Goal: Use online tool/utility: Utilize a website feature to perform a specific function

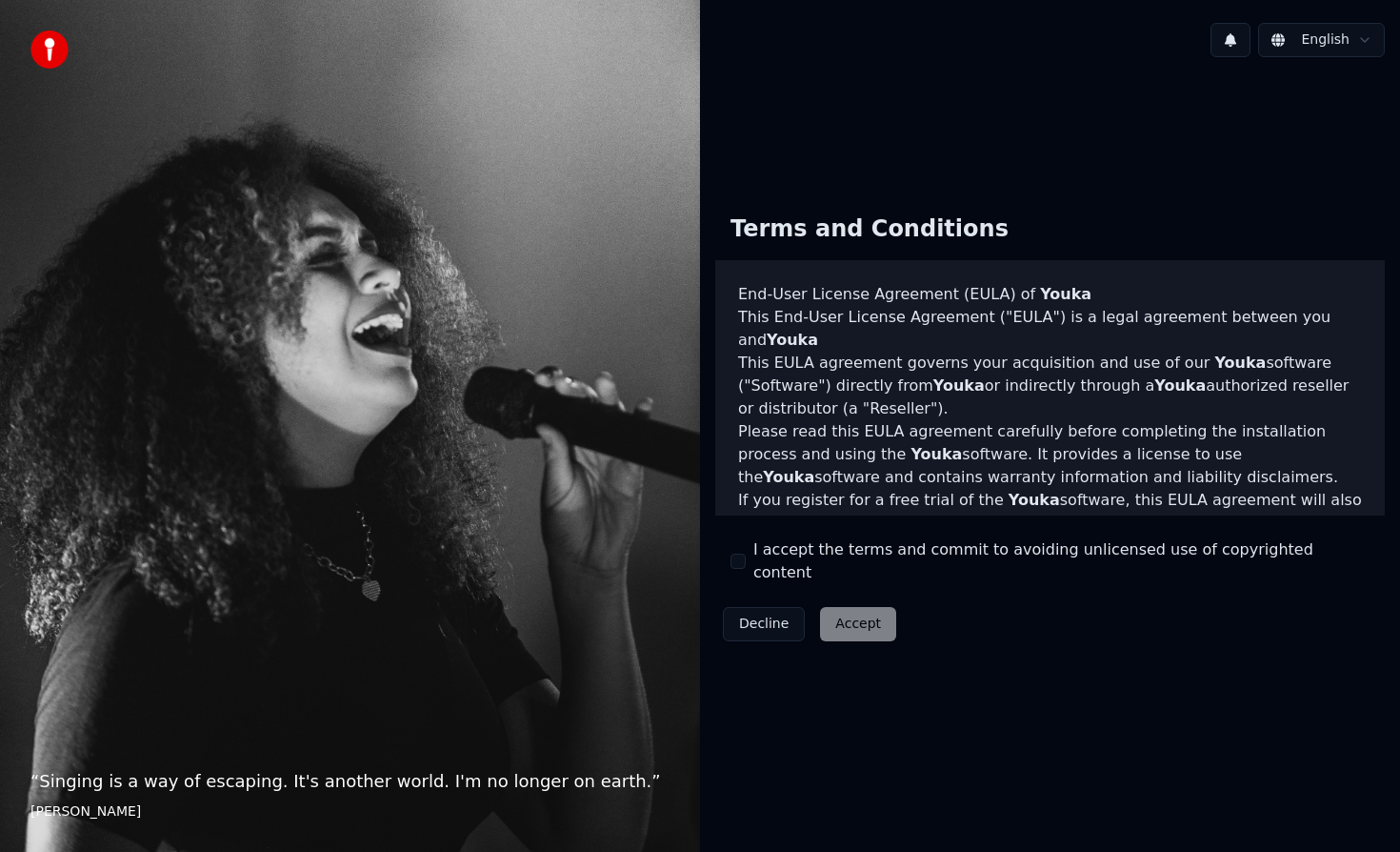
click at [736, 563] on button "I accept the terms and commit to avoiding unlicensed use of copyrighted content" at bounding box center [738, 561] width 16 height 16
click at [867, 612] on button "Accept" at bounding box center [859, 623] width 77 height 34
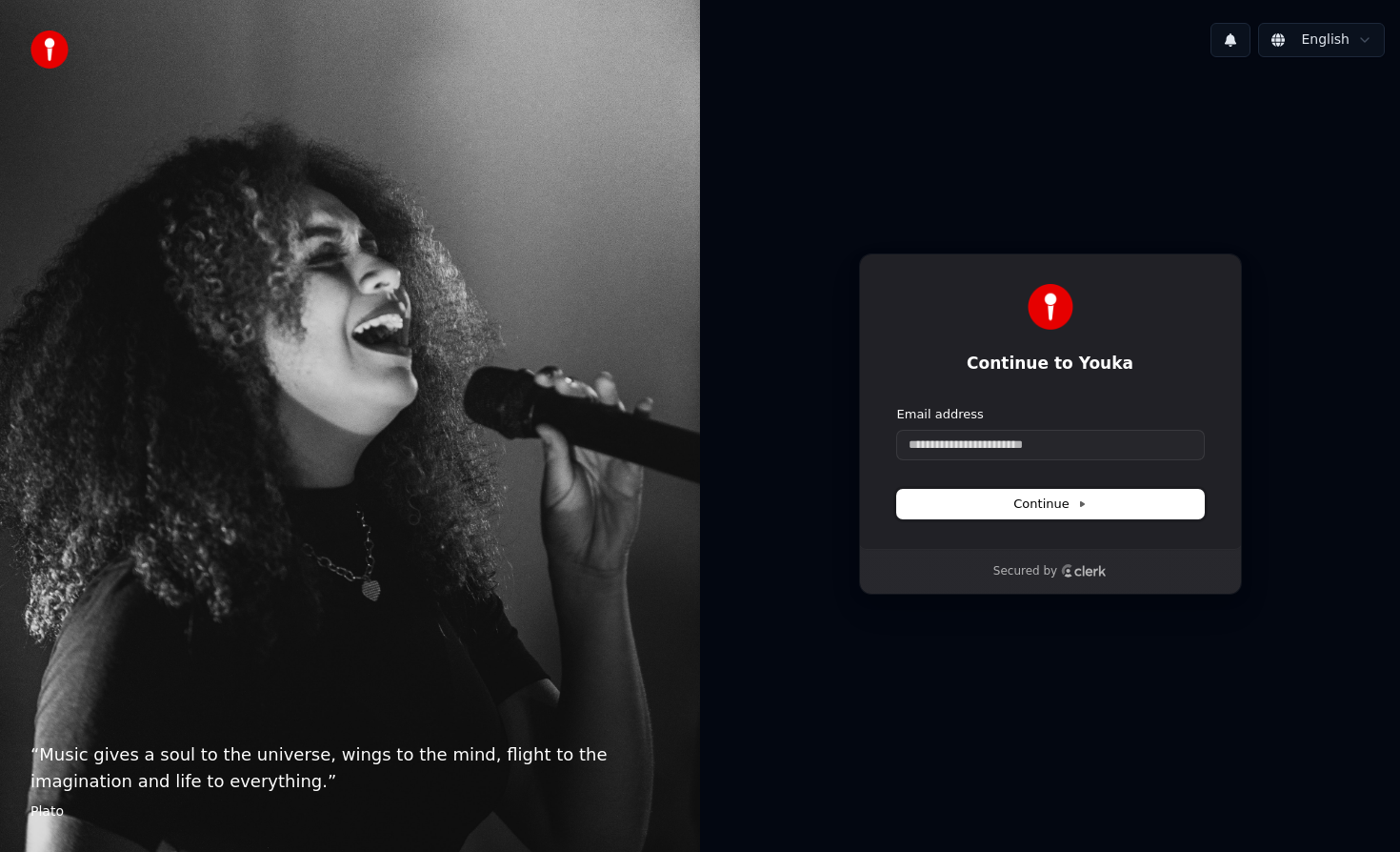
click at [1053, 494] on button "Continue" at bounding box center [1050, 504] width 306 height 28
click at [1011, 446] on input "Email address" at bounding box center [1050, 445] width 306 height 28
click at [1050, 509] on span "Continue" at bounding box center [1050, 504] width 73 height 17
type input "**********"
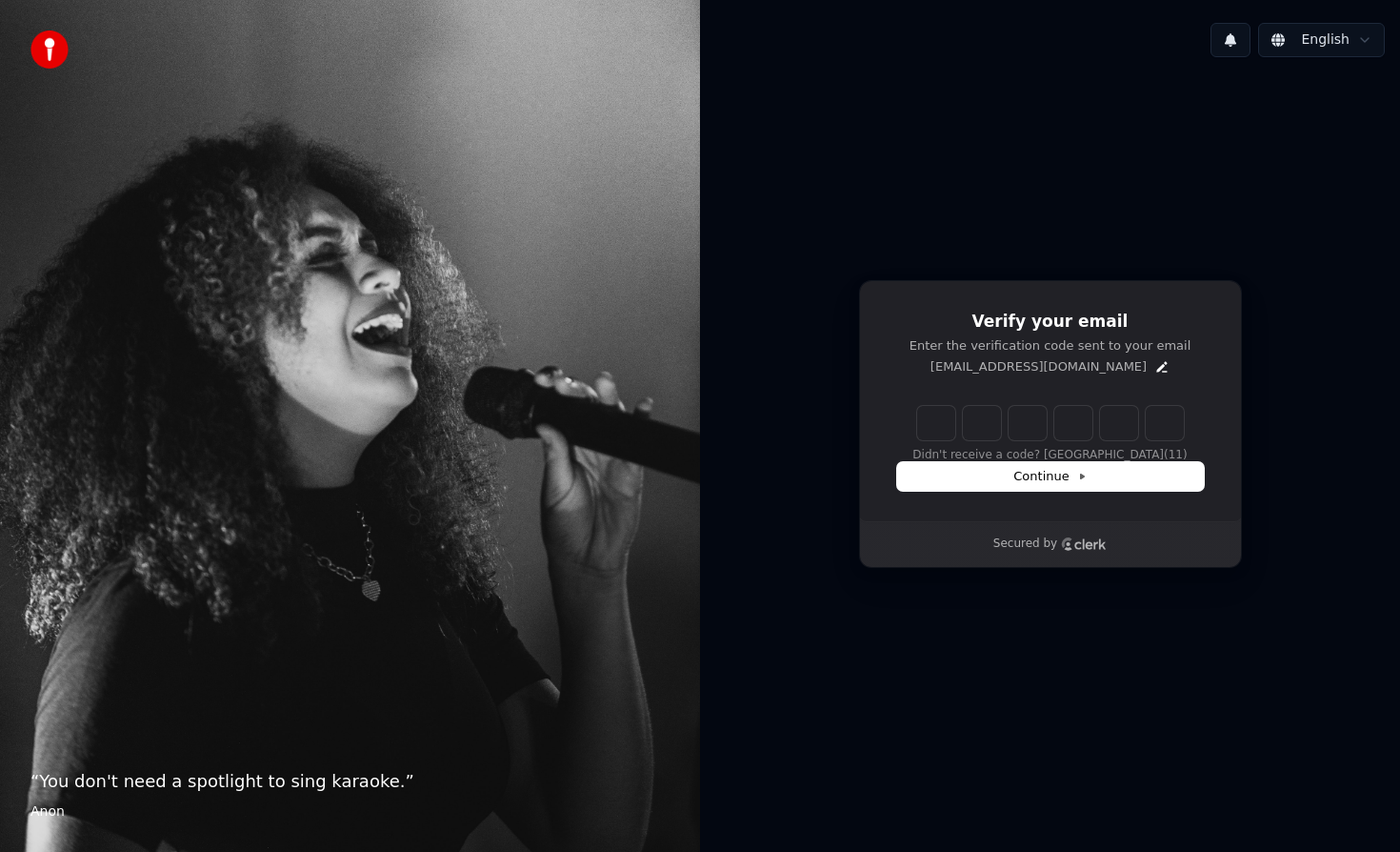
click at [942, 425] on input "Enter verification code" at bounding box center [1050, 422] width 267 height 34
type input "******"
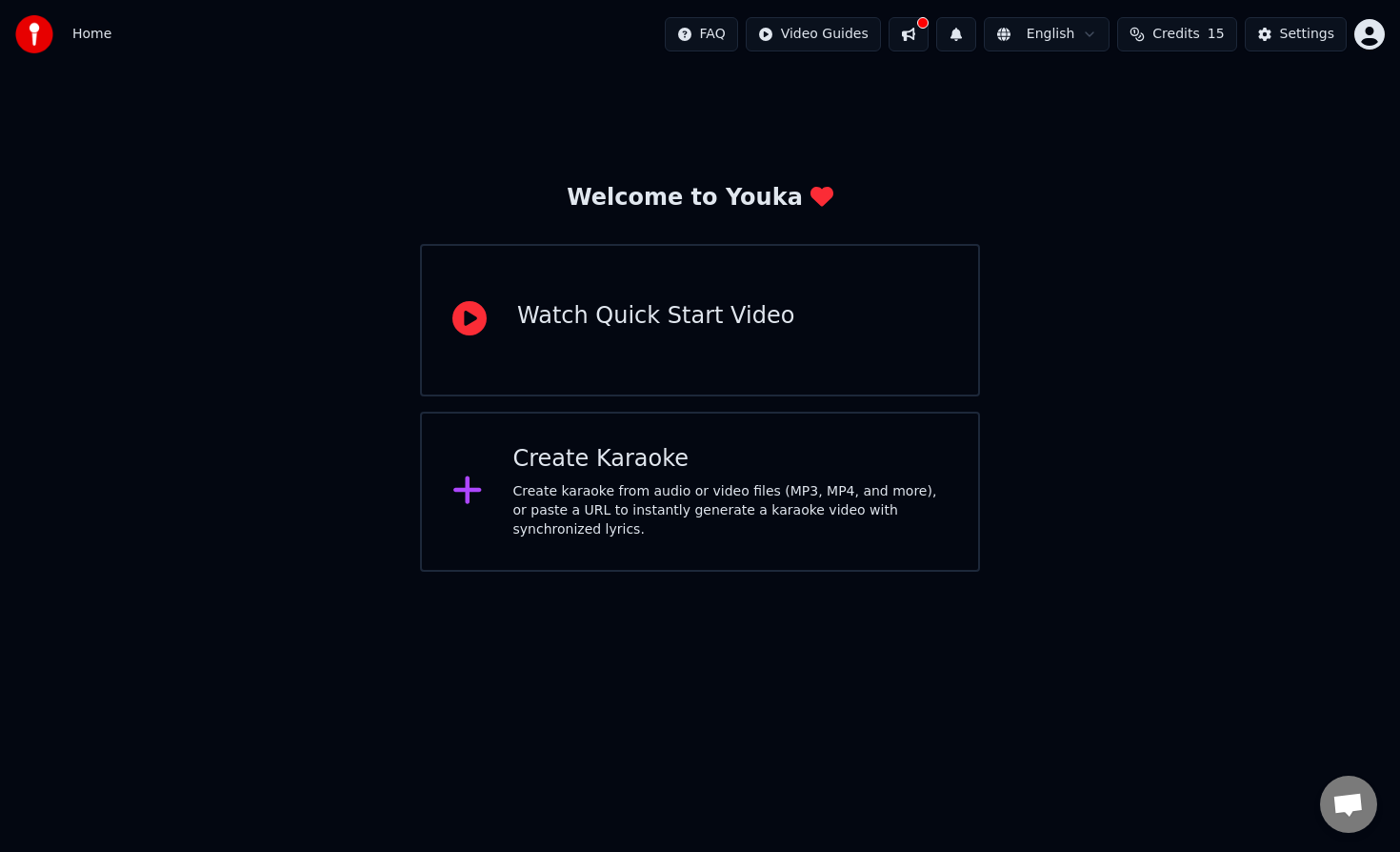
click at [543, 432] on div "Create Karaoke Create karaoke from audio or video files (MP3, MP4, and more), o…" at bounding box center [700, 491] width 561 height 160
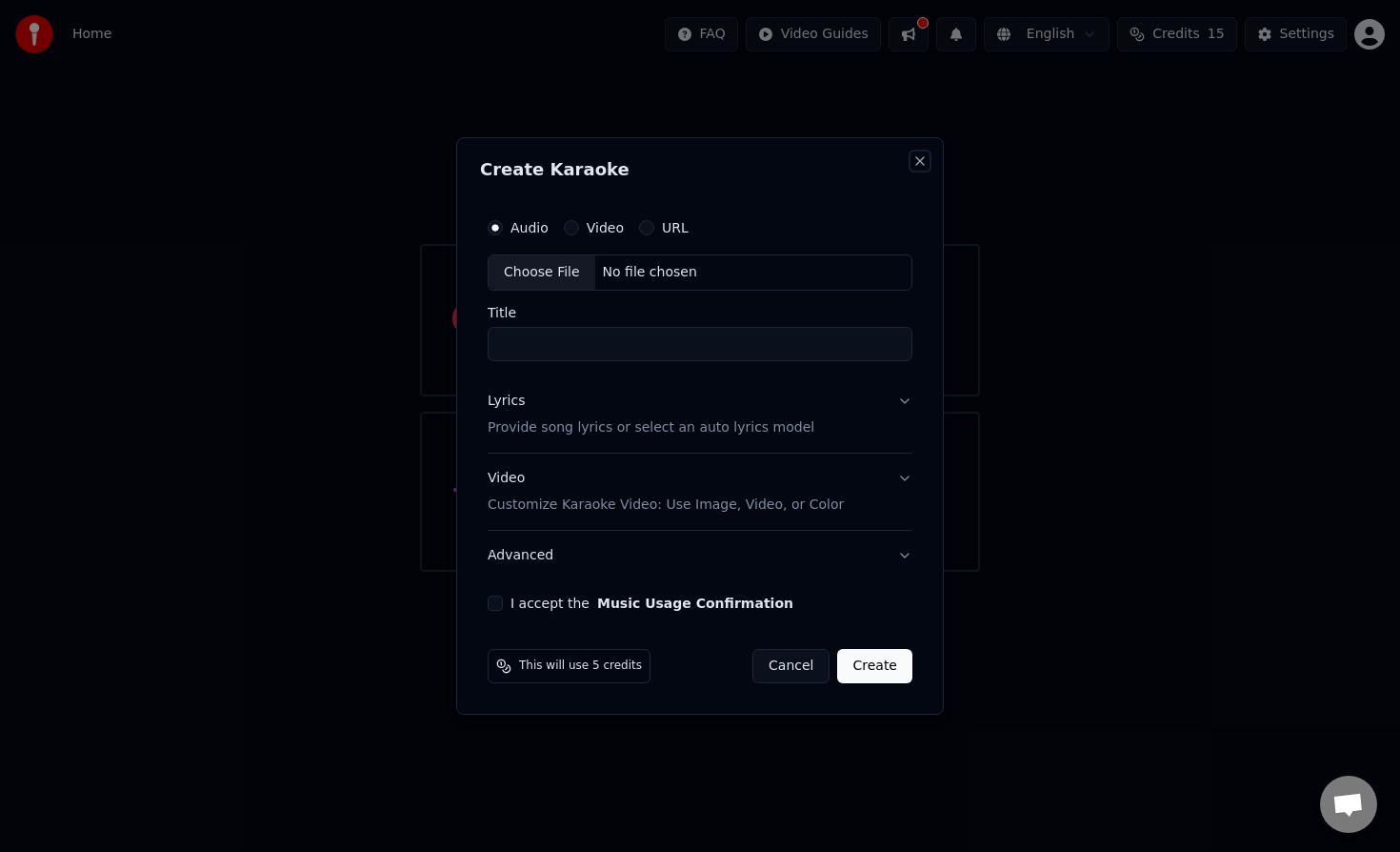
click at [919, 162] on button "Close" at bounding box center [921, 161] width 16 height 16
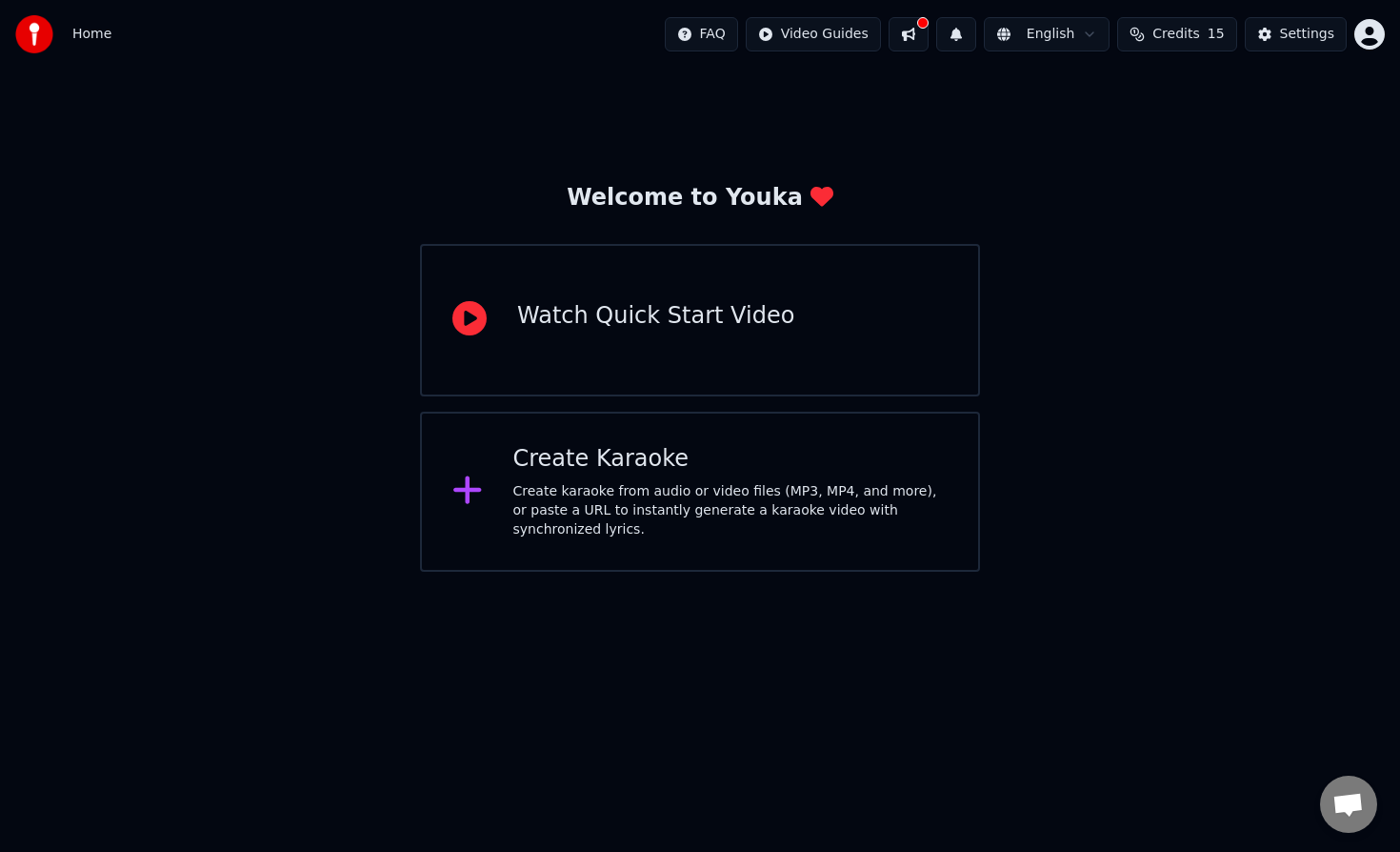
click at [721, 492] on div "Create karaoke from audio or video files (MP3, MP4, and more), or paste a URL t…" at bounding box center [730, 510] width 435 height 57
click at [784, 33] on html "Home FAQ Video Guides English Credits 15 Settings Welcome to Youka Watch Quick …" at bounding box center [700, 286] width 1400 height 571
click at [786, 80] on div "Quick Start Guide" at bounding box center [830, 75] width 134 height 30
click at [572, 495] on div "Create karaoke from audio or video files (MP3, MP4, and more), or paste a URL t…" at bounding box center [730, 510] width 435 height 57
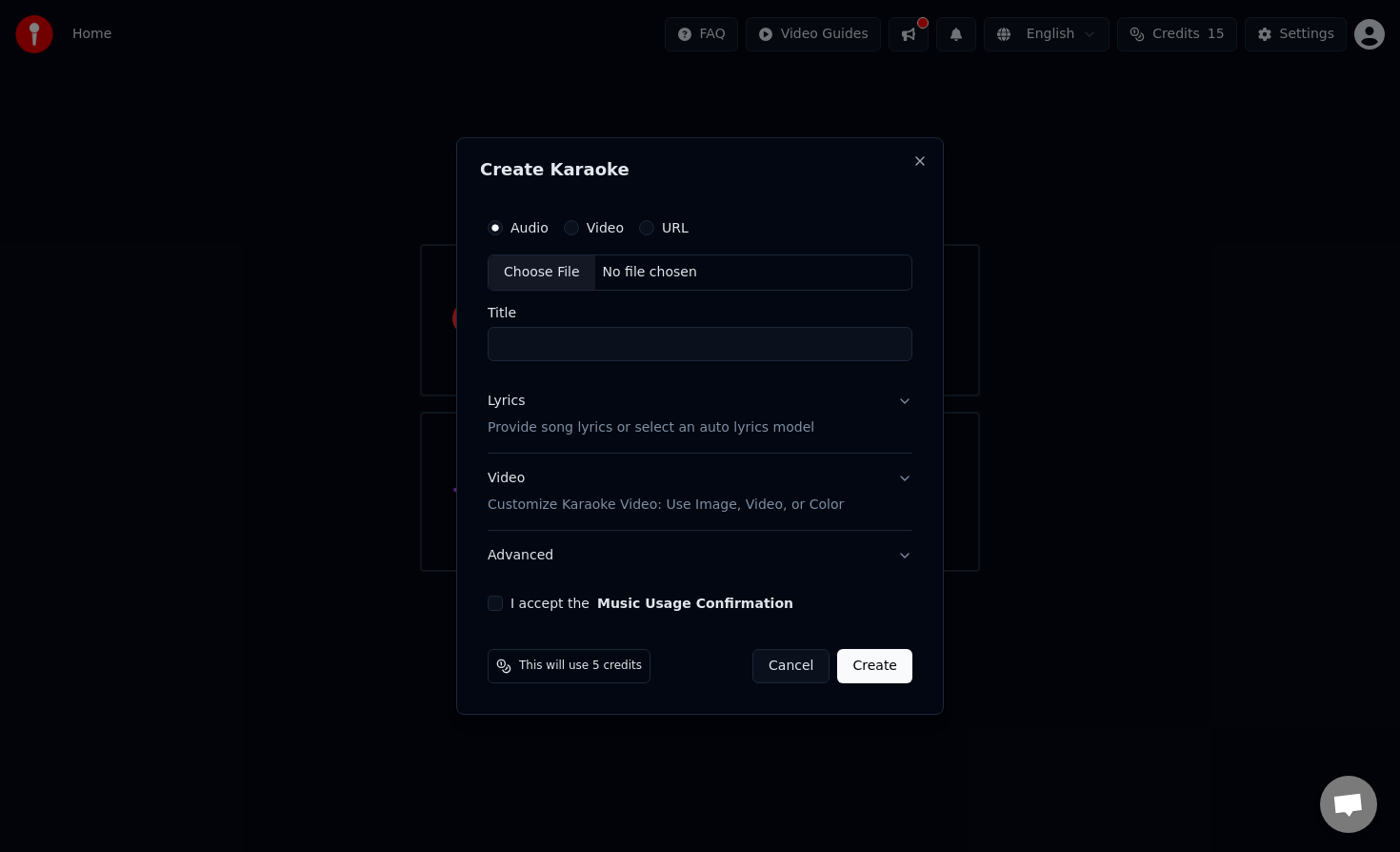
click at [638, 270] on div "No file chosen" at bounding box center [650, 272] width 110 height 19
type input "**********"
click at [568, 228] on button "Video" at bounding box center [568, 228] width 16 height 16
click at [503, 230] on div "Audio" at bounding box center [518, 228] width 61 height 16
click at [498, 230] on button "Audio" at bounding box center [496, 228] width 16 height 16
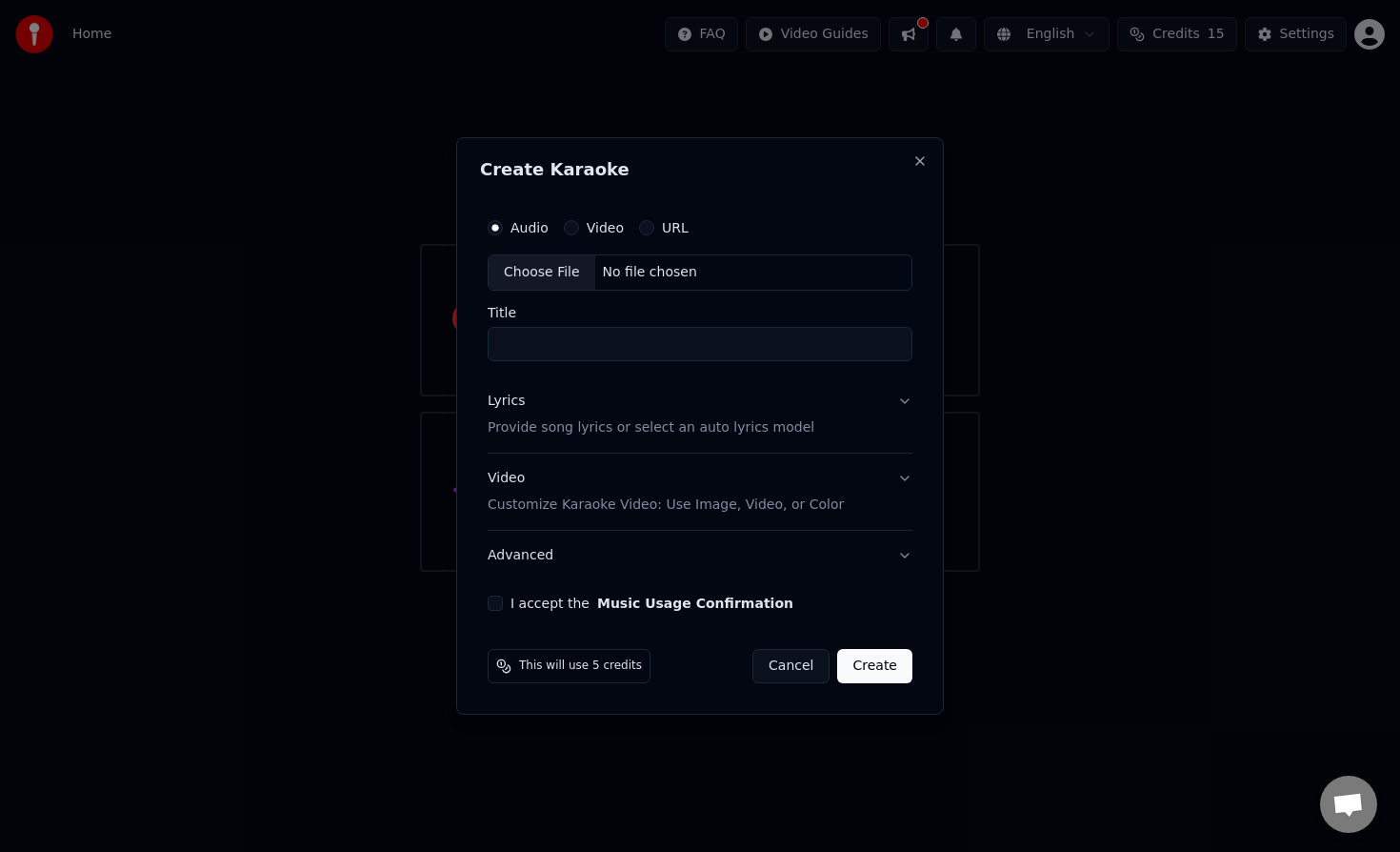
click at [635, 266] on div "No file chosen" at bounding box center [650, 272] width 110 height 19
type input "**********"
click at [872, 660] on button "Create" at bounding box center [879, 666] width 76 height 34
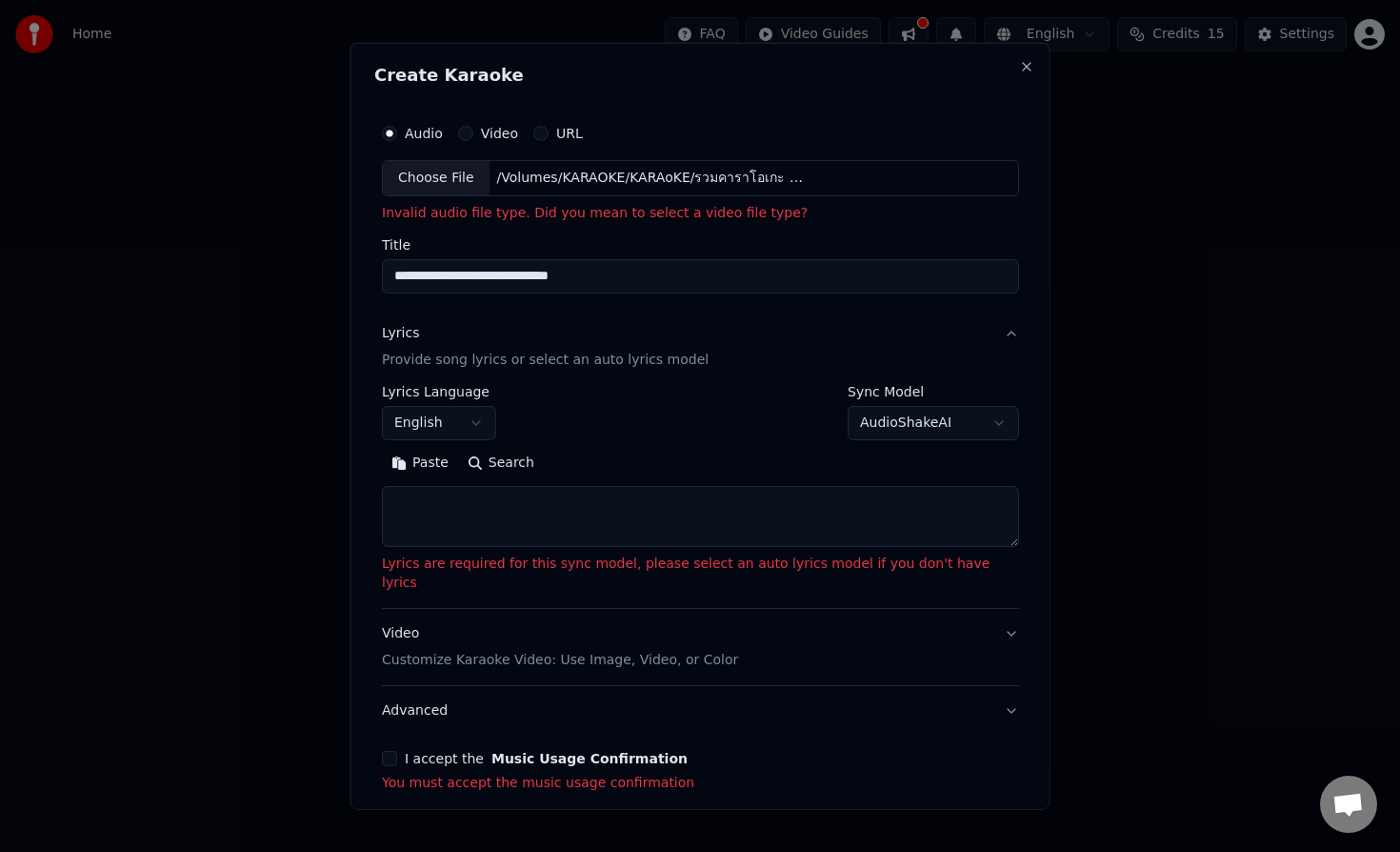
click at [499, 424] on body "**********" at bounding box center [700, 286] width 1400 height 571
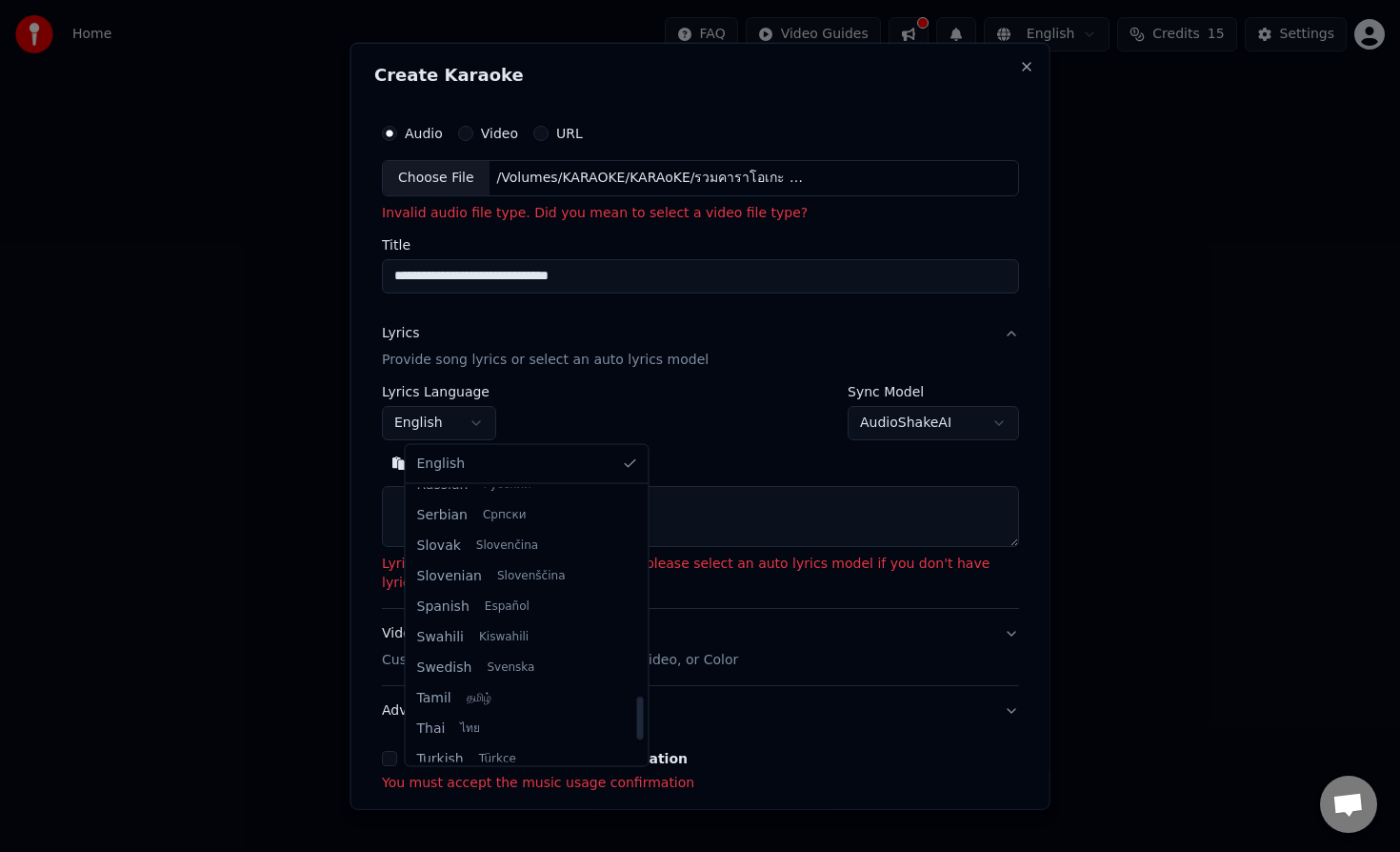
scroll to position [1463, 0]
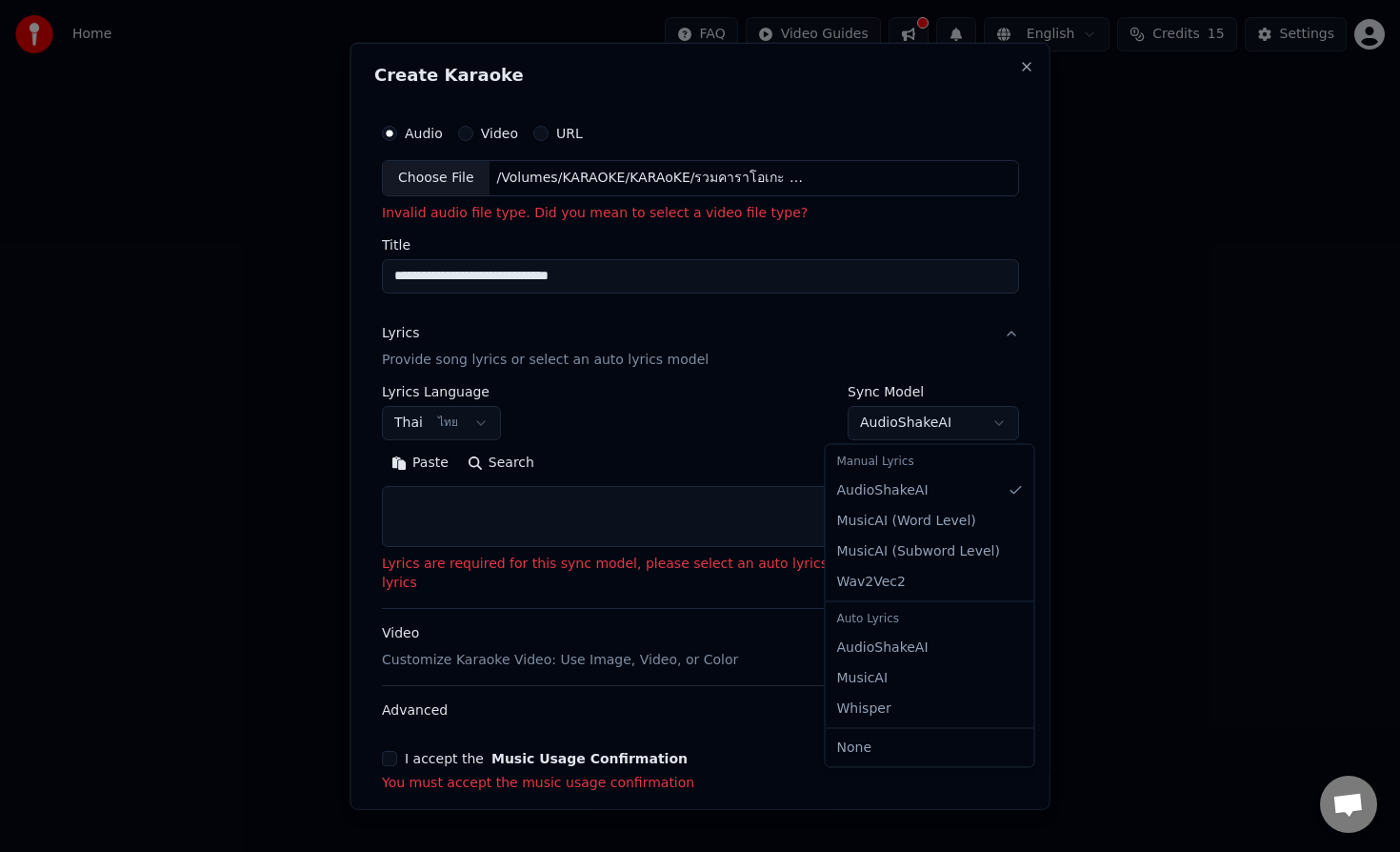
click at [977, 420] on body "**********" at bounding box center [700, 286] width 1400 height 571
click at [1130, 396] on div at bounding box center [700, 426] width 1400 height 852
click at [971, 422] on body "**********" at bounding box center [700, 286] width 1400 height 571
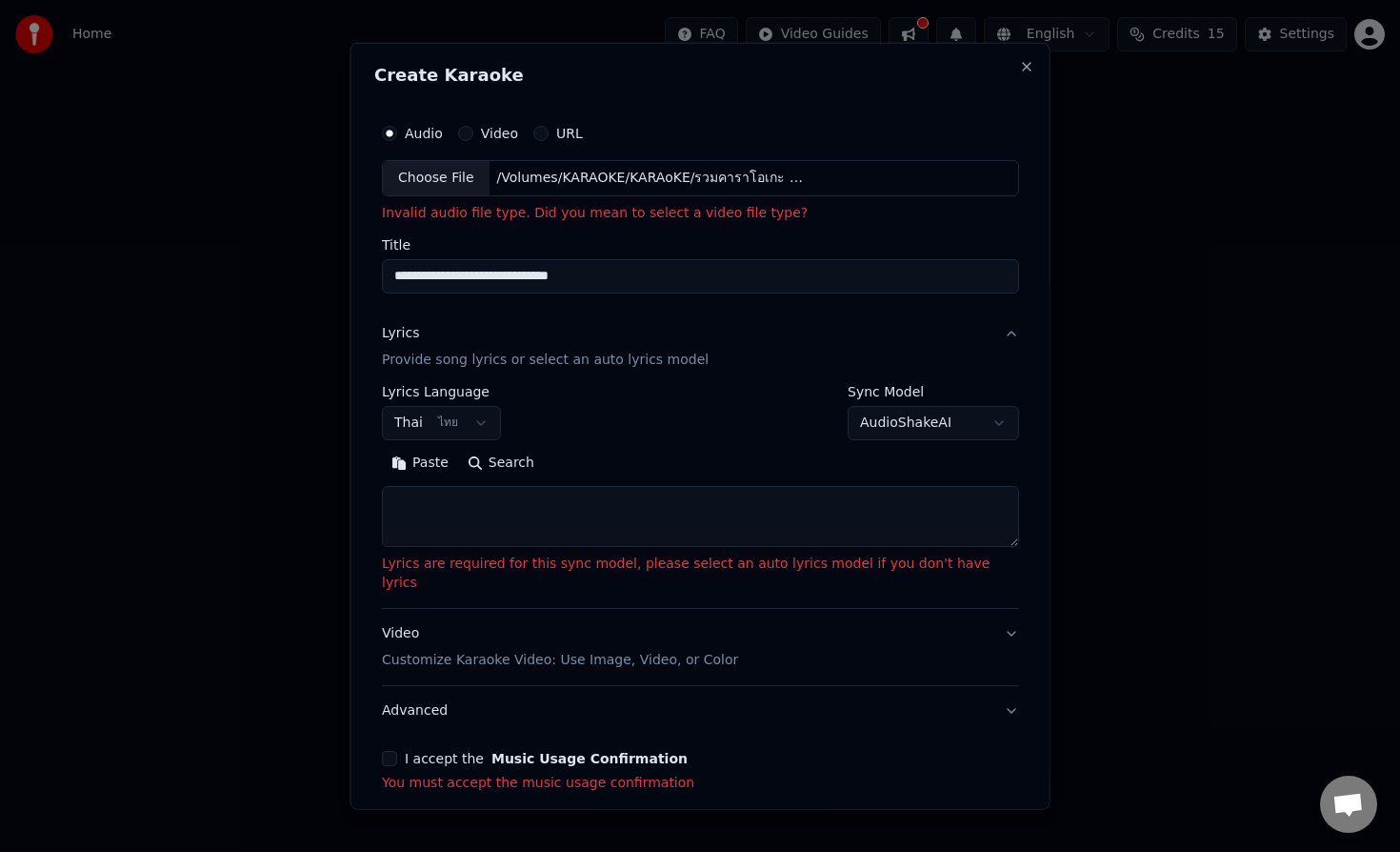
click at [762, 429] on body "**********" at bounding box center [700, 286] width 1400 height 571
click at [398, 751] on button "I accept the Music Usage Confirmation" at bounding box center [390, 759] width 16 height 16
click at [555, 523] on textarea at bounding box center [700, 516] width 637 height 61
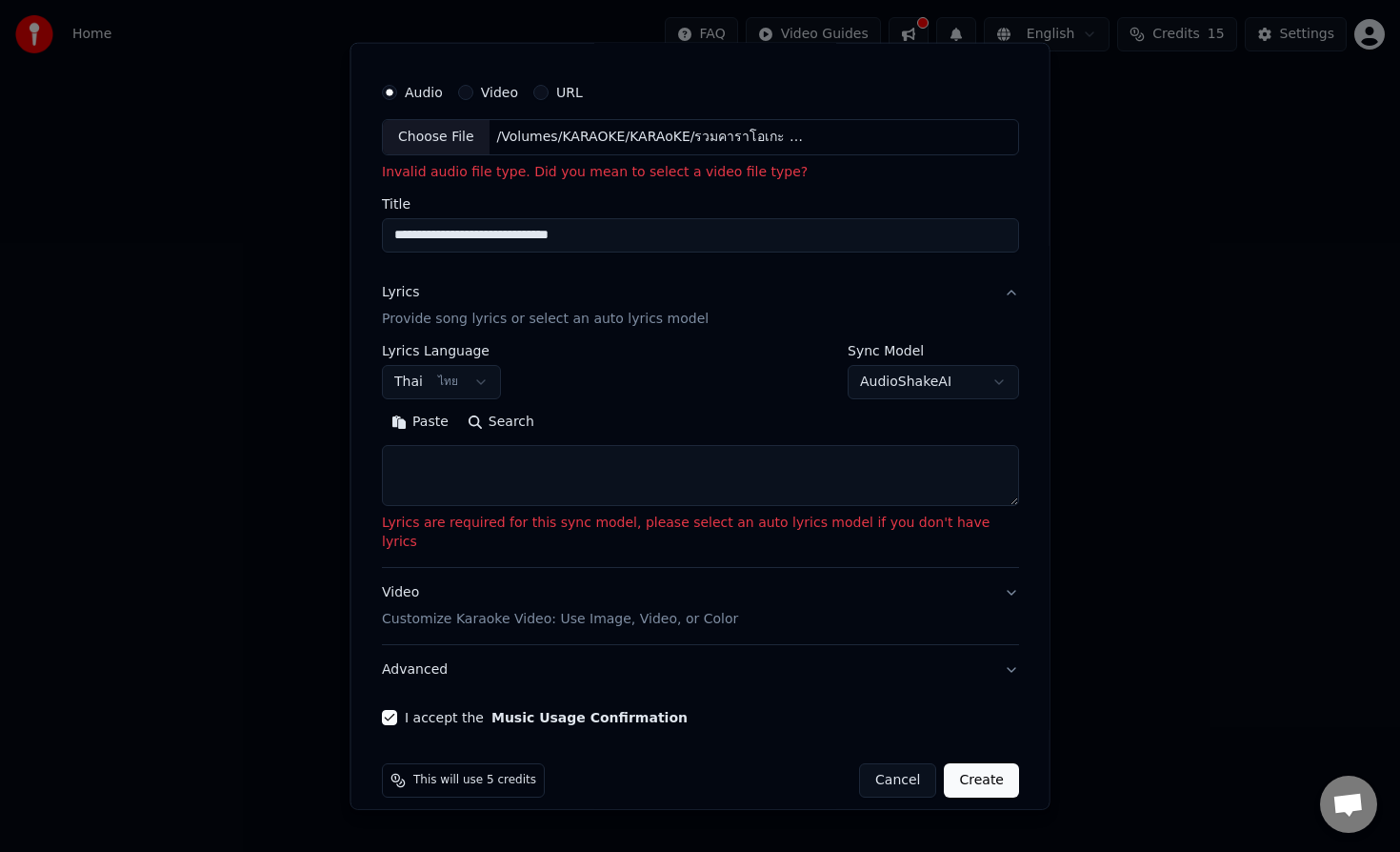
click at [957, 763] on button "Create" at bounding box center [982, 779] width 76 height 34
select select "**"
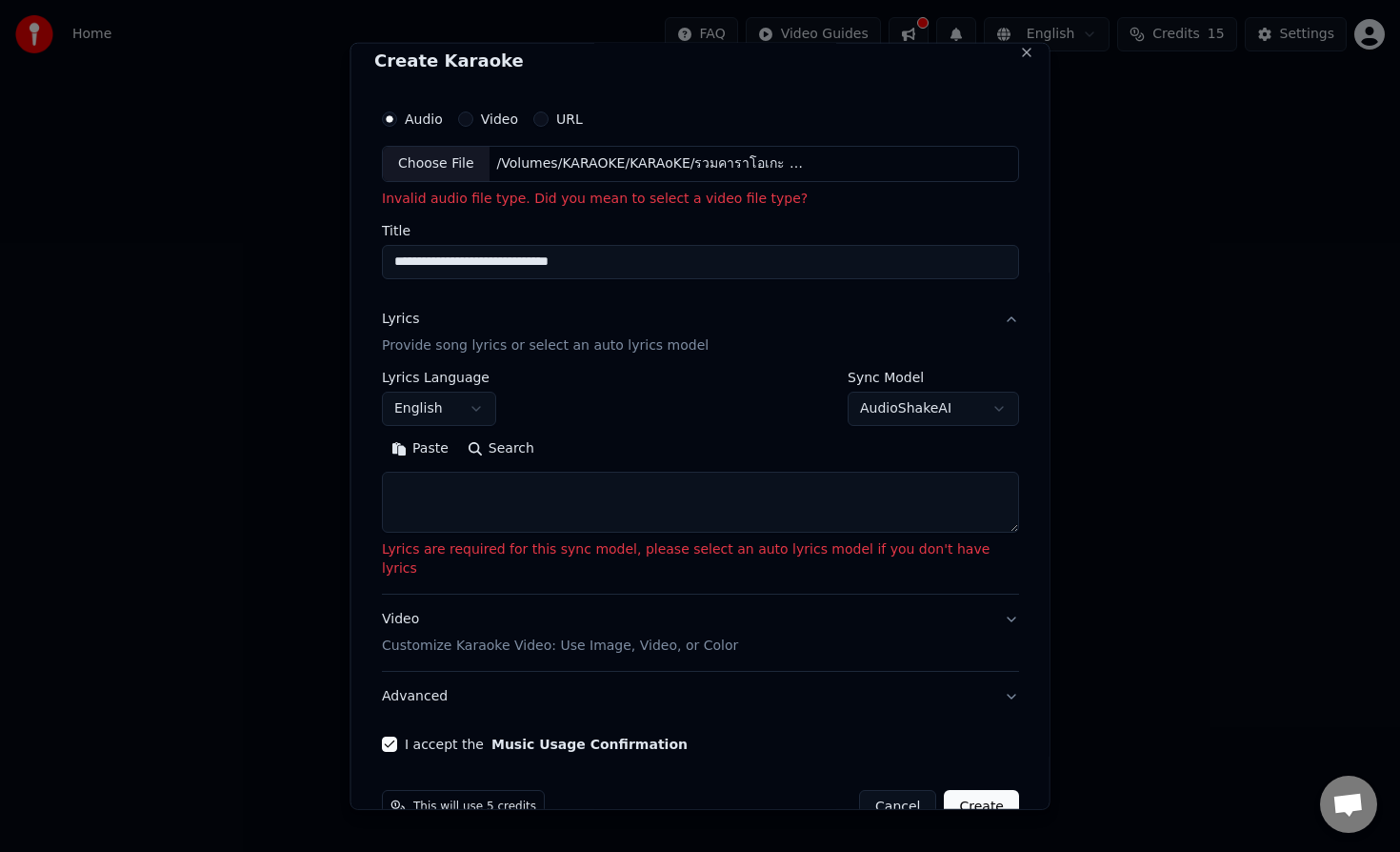
scroll to position [0, 0]
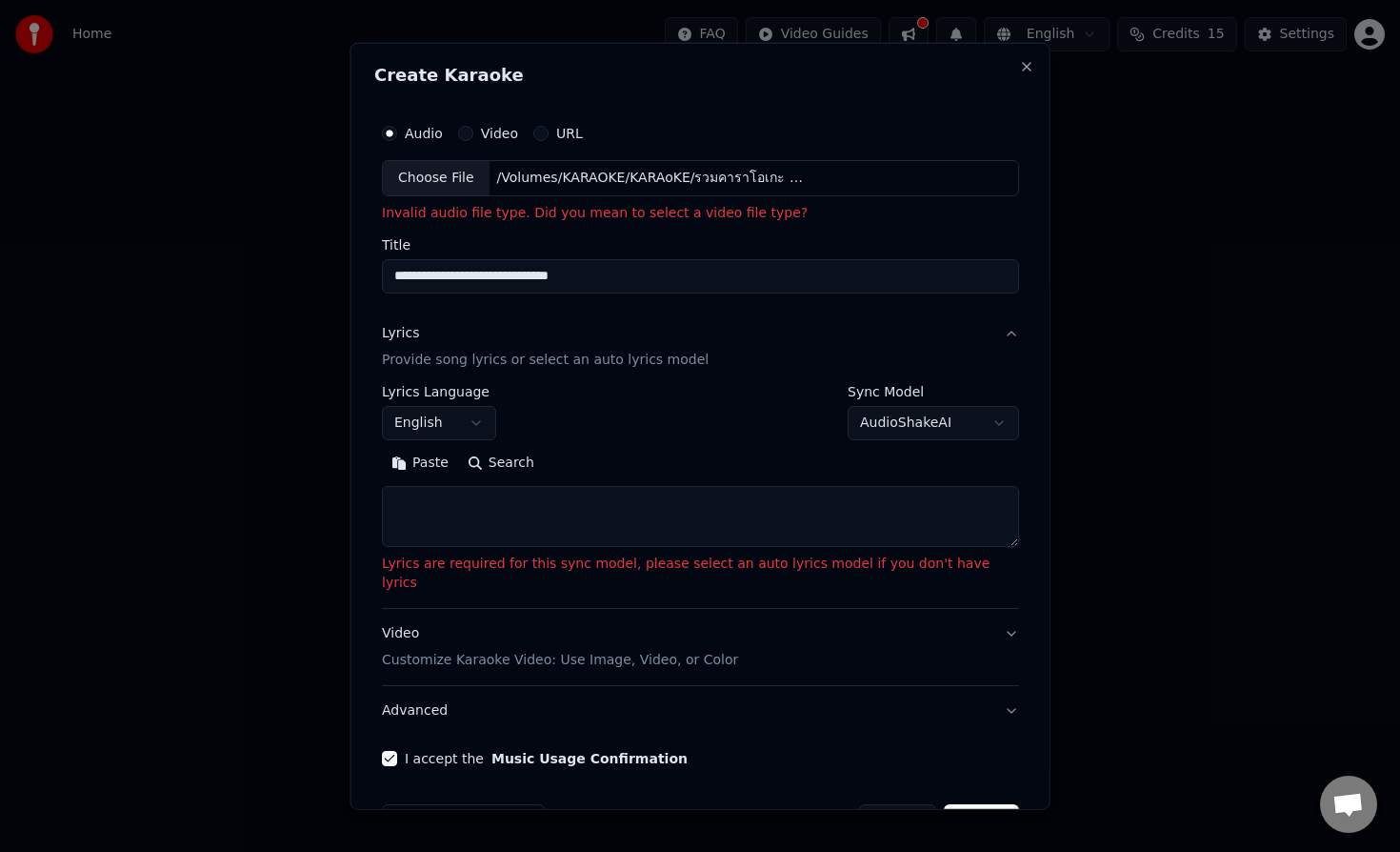
click at [472, 133] on button "Video" at bounding box center [465, 133] width 16 height 16
click at [550, 174] on div "No file chosen" at bounding box center [544, 178] width 110 height 19
type input "**********"
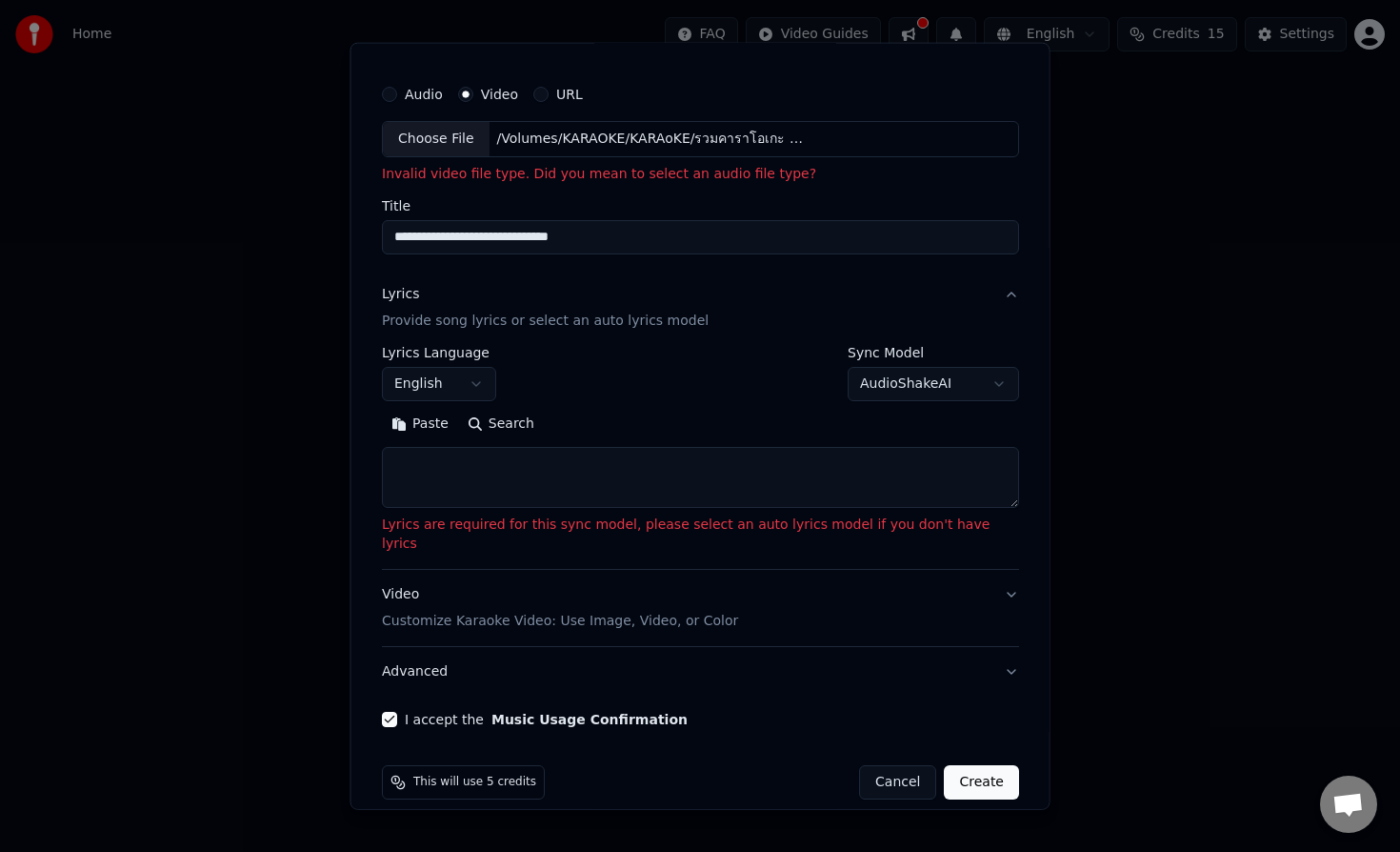
scroll to position [41, 0]
click at [694, 477] on textarea at bounding box center [700, 475] width 637 height 61
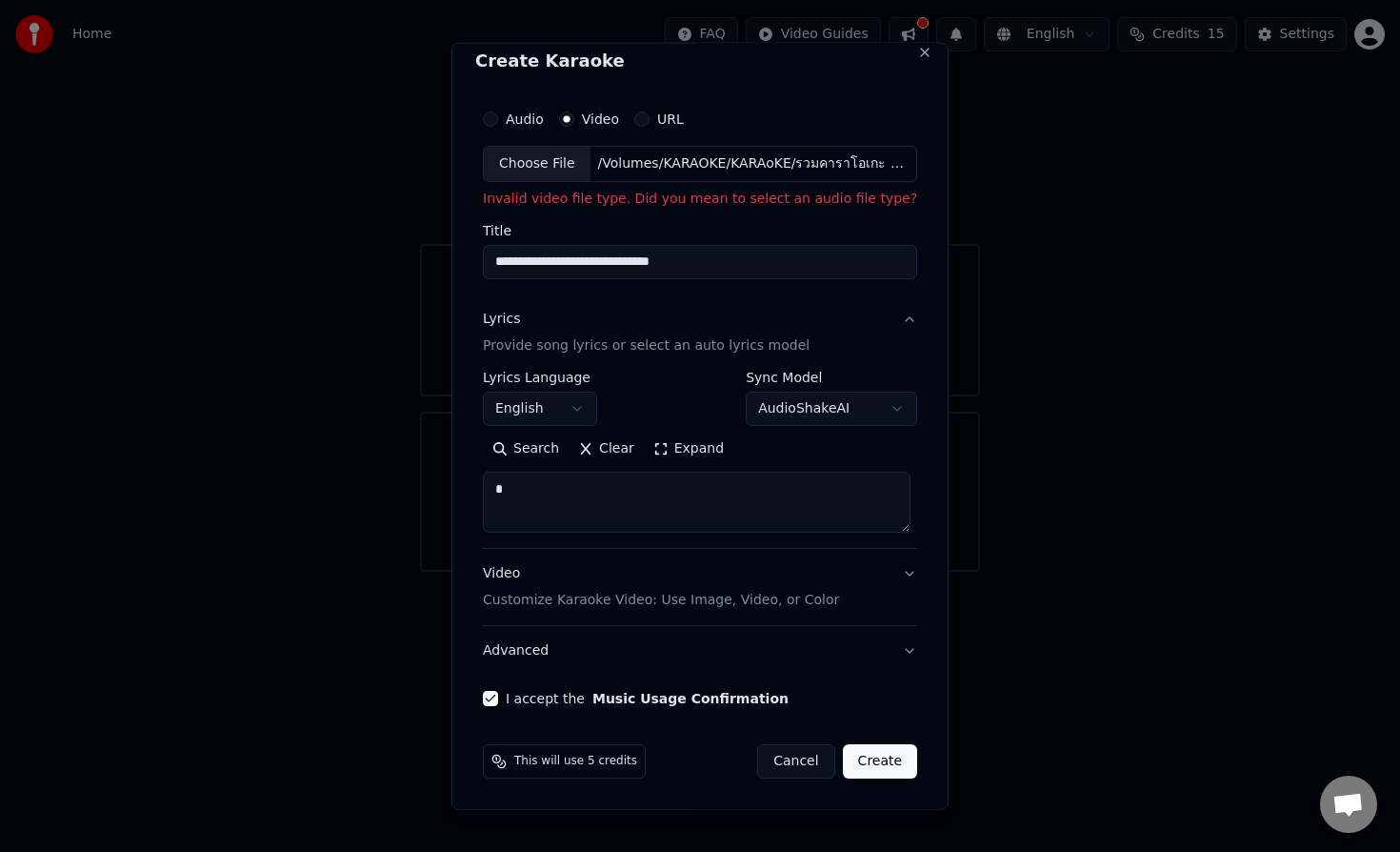
scroll to position [15, 0]
type textarea "*********"
click at [897, 749] on button "Create" at bounding box center [881, 761] width 76 height 34
click at [882, 763] on button "Create" at bounding box center [881, 761] width 76 height 34
click at [884, 753] on button "Create" at bounding box center [881, 761] width 76 height 34
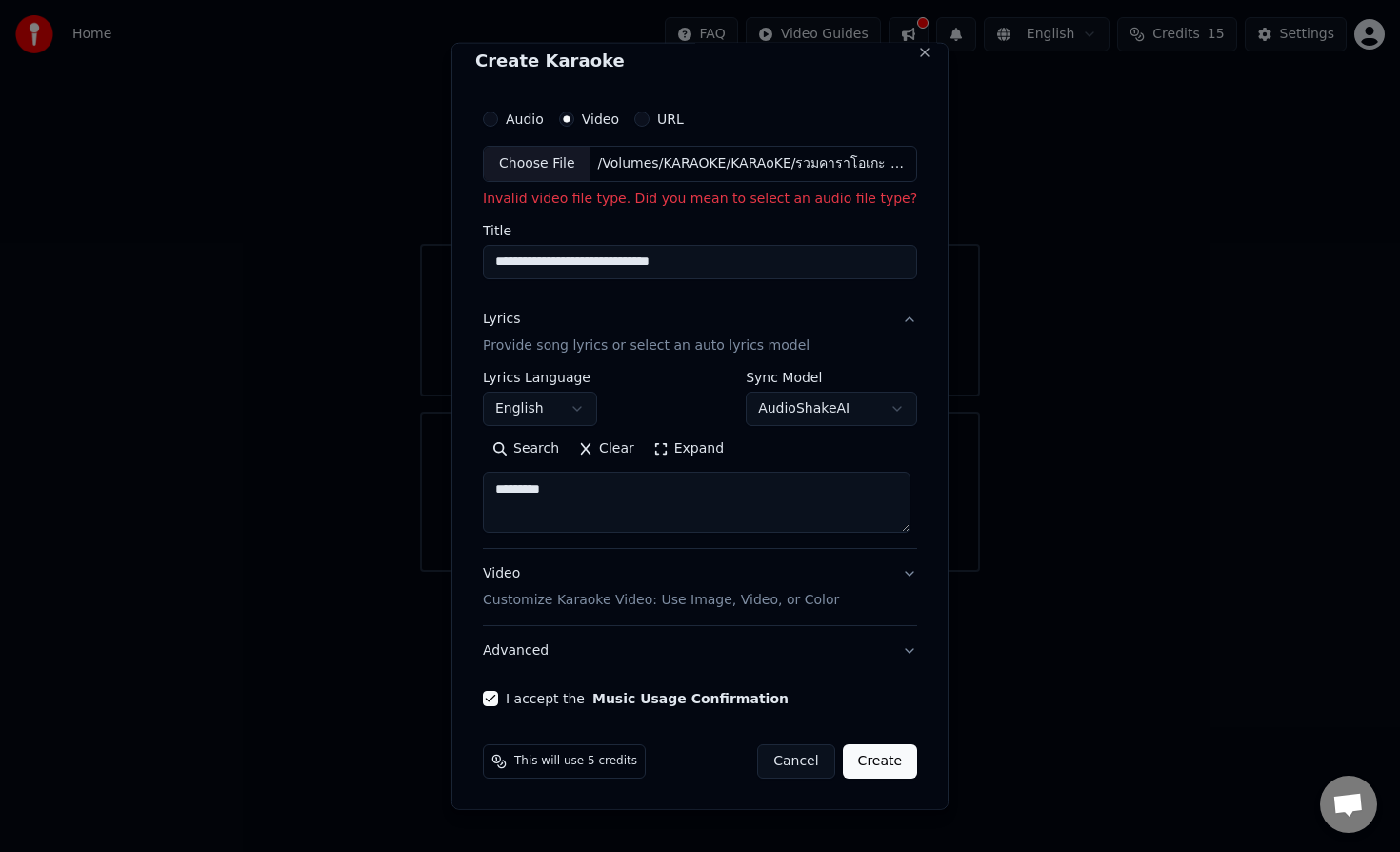
click at [884, 753] on button "Create" at bounding box center [881, 761] width 76 height 34
click at [881, 768] on button "Create" at bounding box center [881, 761] width 76 height 34
click at [660, 201] on p "Invalid video file type. Did you mean to select an audio file type?" at bounding box center [700, 198] width 434 height 19
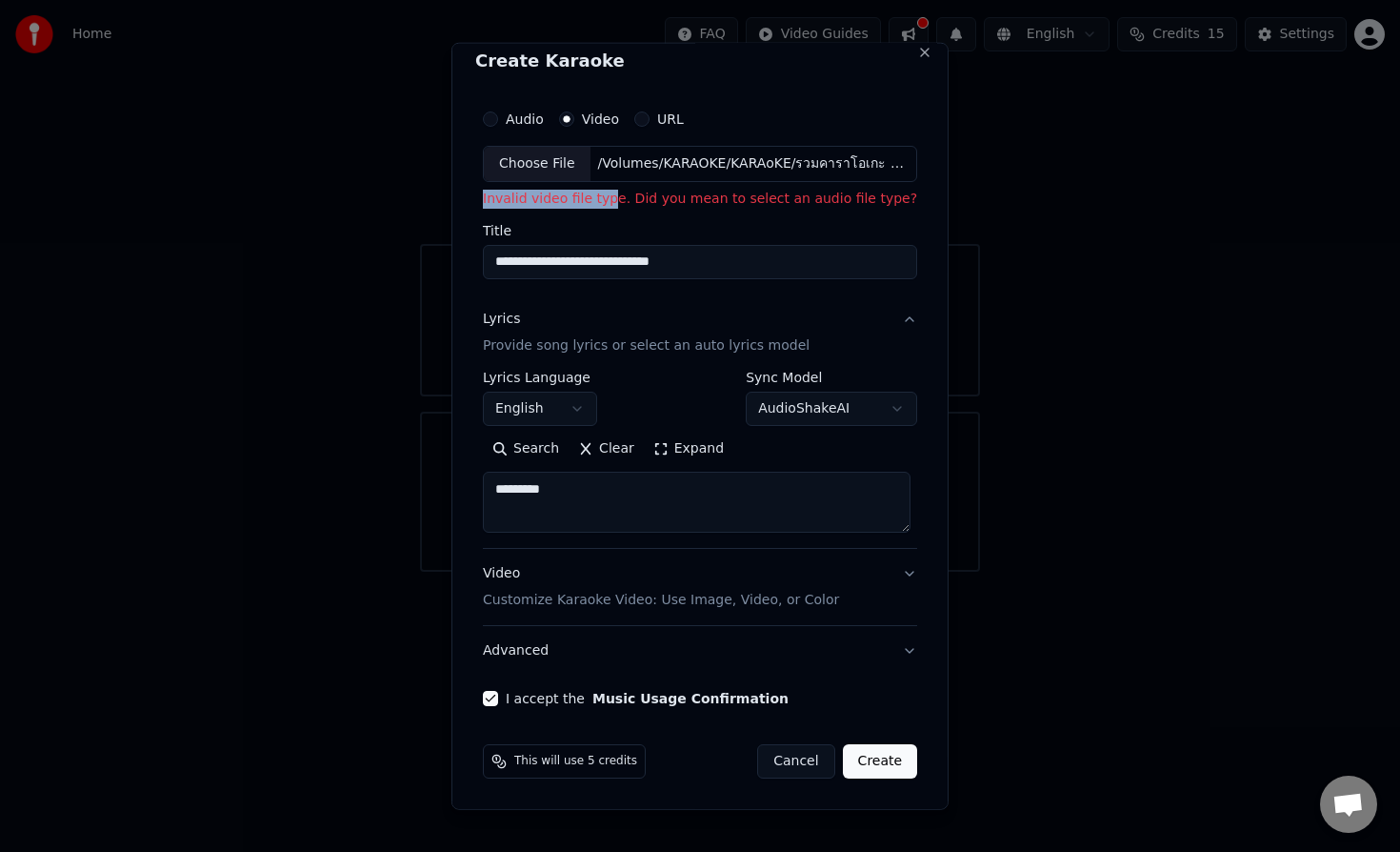
drag, startPoint x: 612, startPoint y: 203, endPoint x: 758, endPoint y: 186, distance: 147.0
click at [758, 186] on div "Audio Video URL Choose File /Volumes/KARAOKE/KARAoKE/รวมคาราโอเกะ แบล็คเฮด & โม…" at bounding box center [700, 154] width 434 height 109
click at [644, 120] on button "URL" at bounding box center [642, 120] width 16 height 16
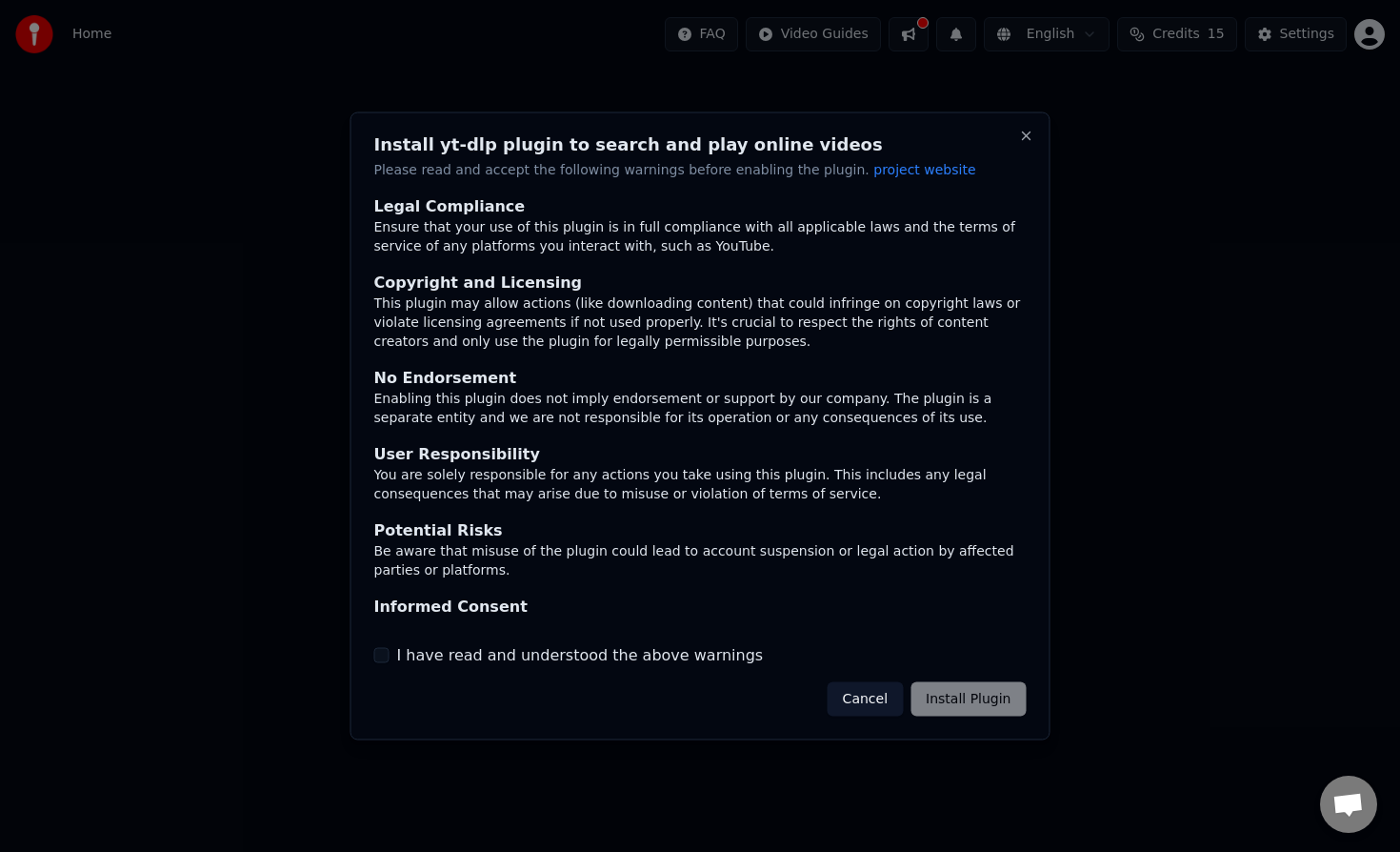
click at [873, 693] on button "Cancel" at bounding box center [865, 698] width 76 height 34
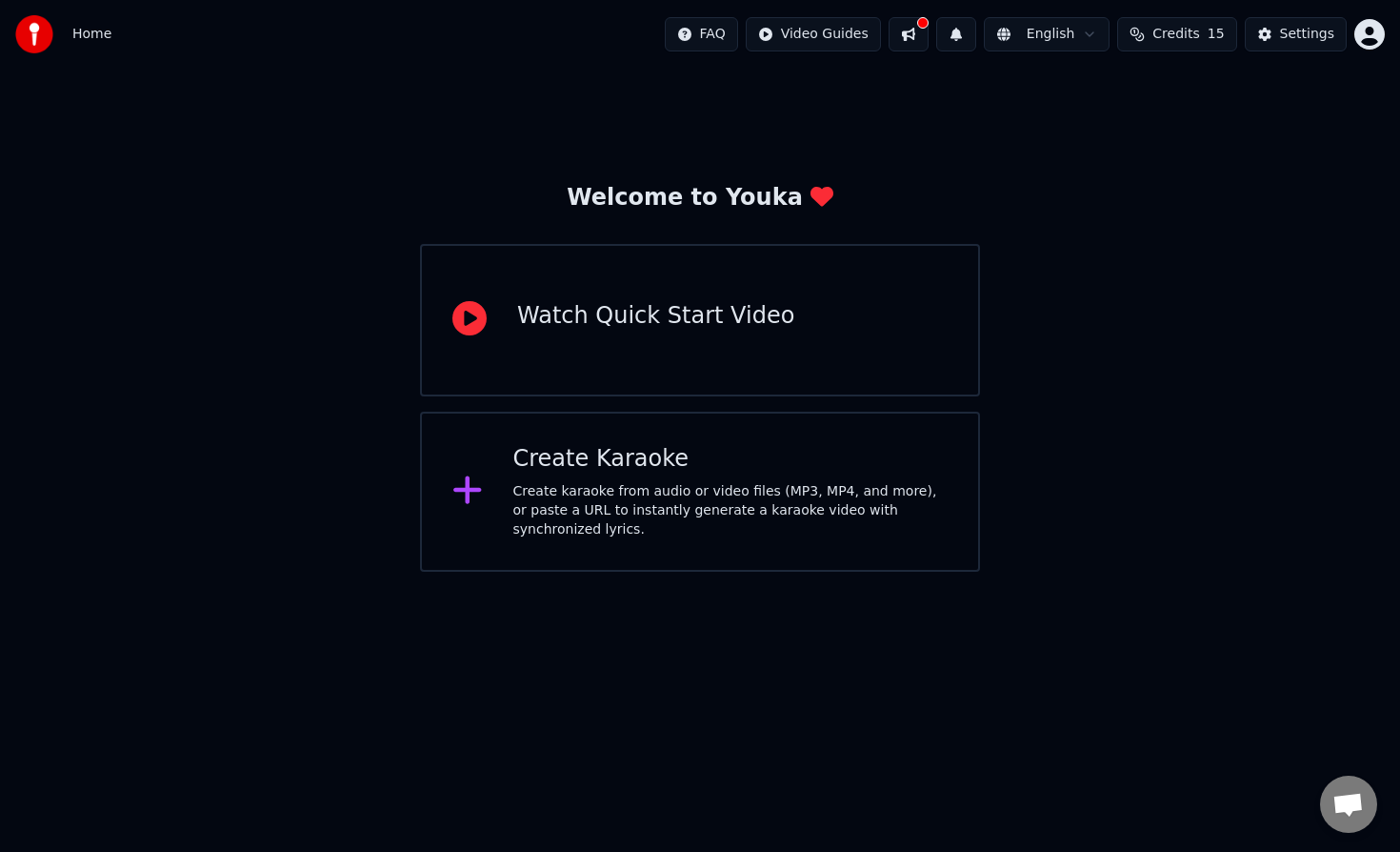
click at [656, 513] on div "Create karaoke from audio or video files (MP3, MP4, and more), or paste a URL t…" at bounding box center [730, 510] width 435 height 57
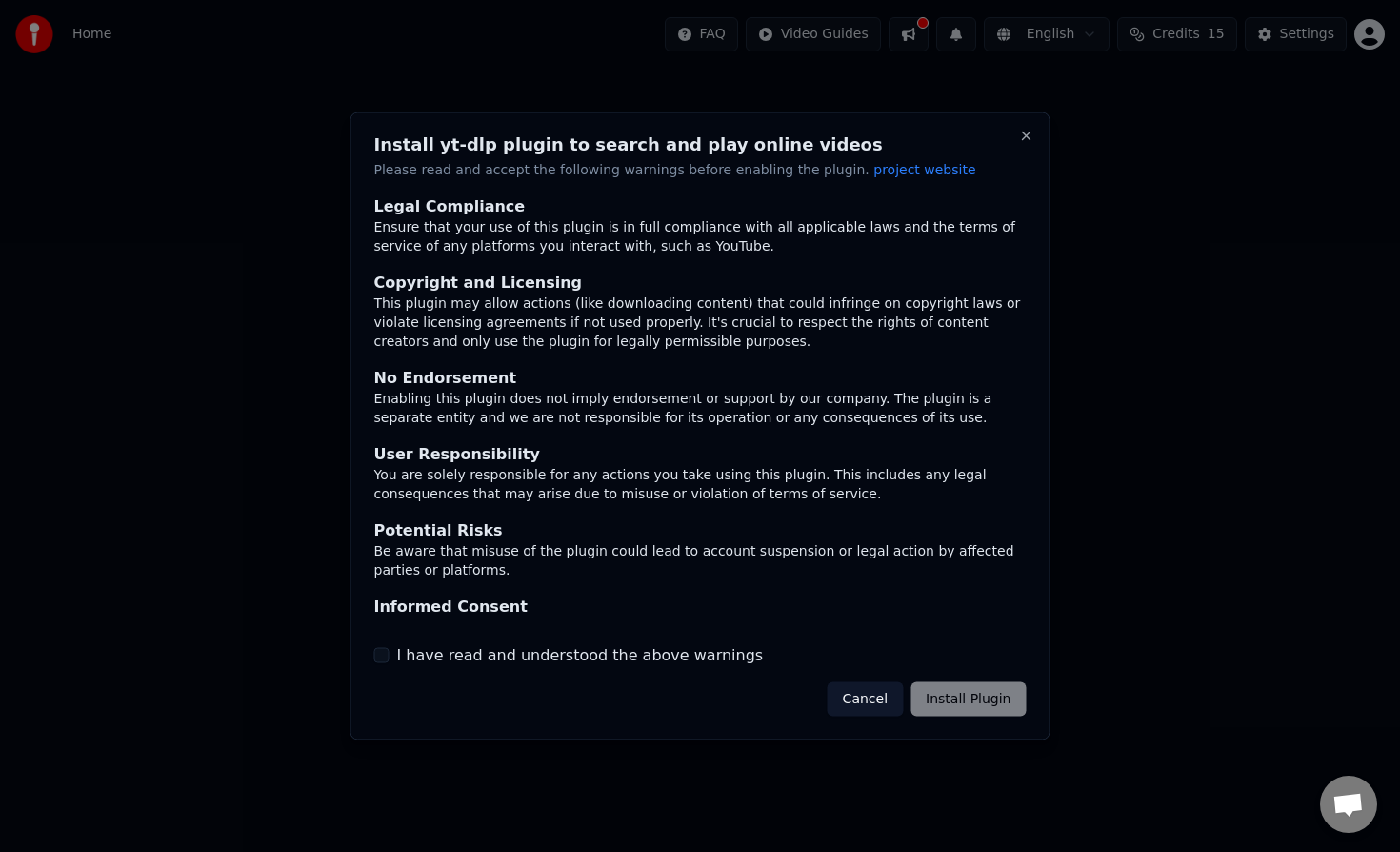
click at [868, 697] on button "Cancel" at bounding box center [865, 698] width 76 height 34
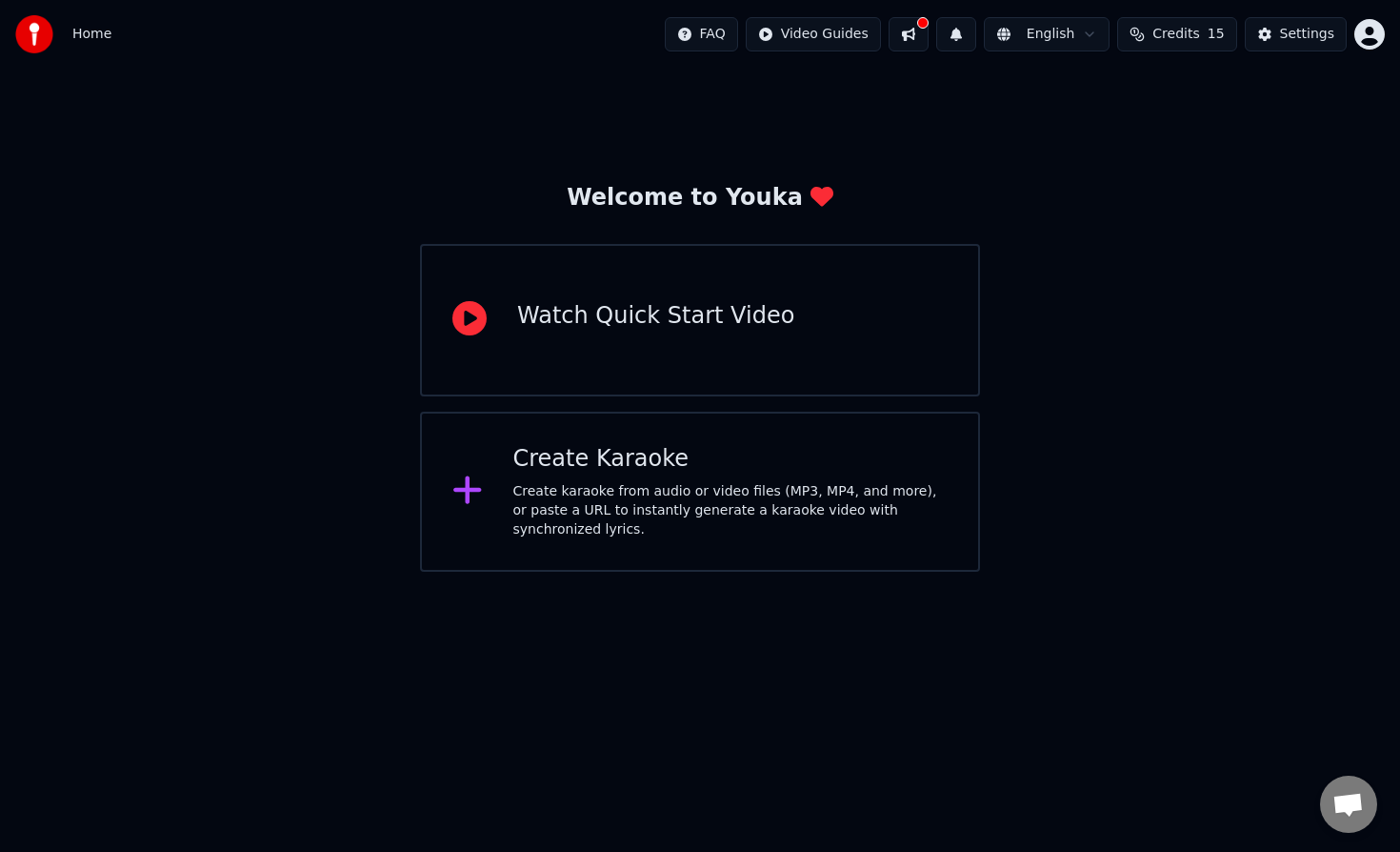
click at [684, 469] on div "Create Karaoke" at bounding box center [730, 458] width 435 height 30
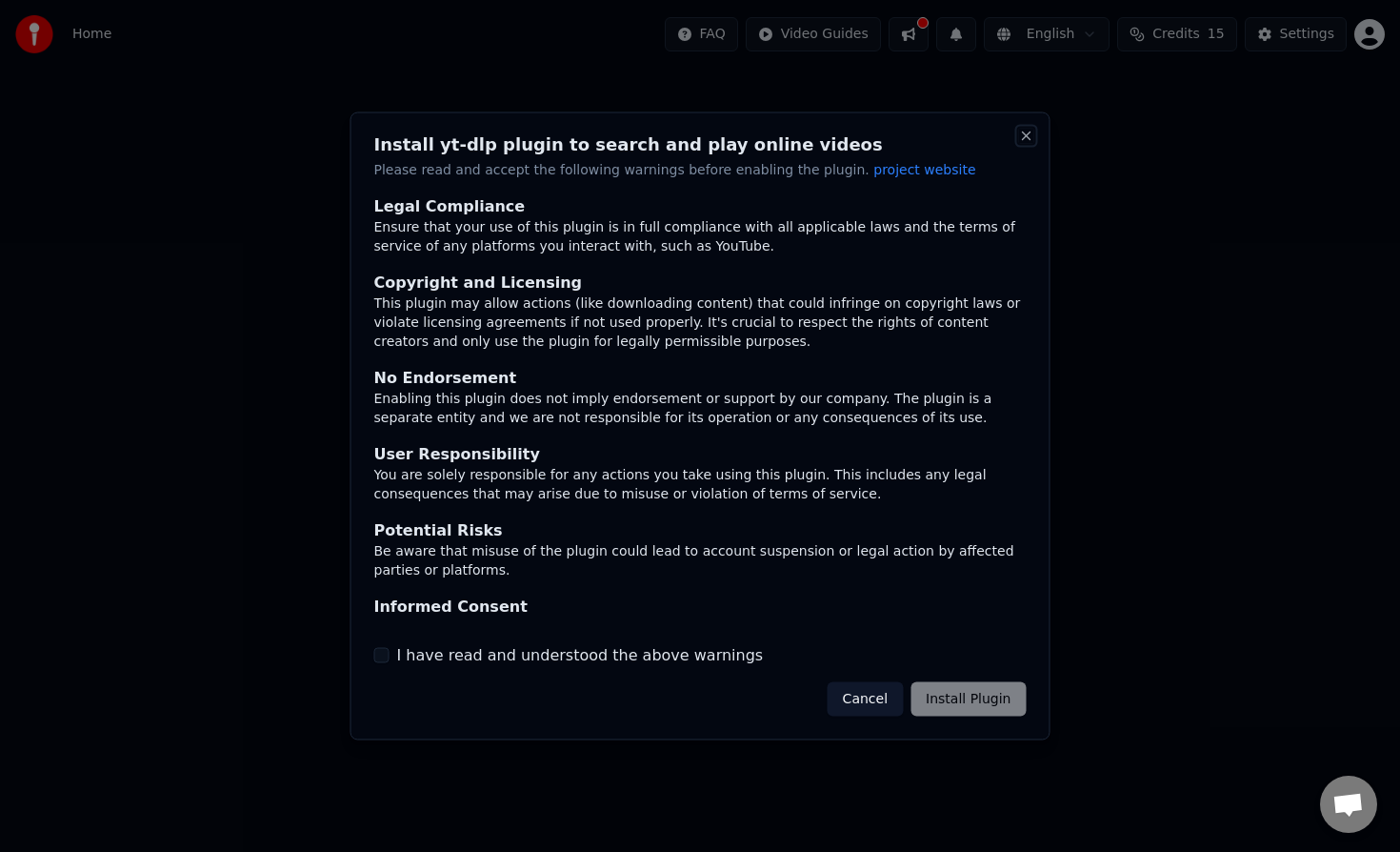
click at [1030, 133] on button "Close" at bounding box center [1027, 136] width 16 height 16
click at [1027, 140] on button "Close" at bounding box center [1027, 136] width 16 height 16
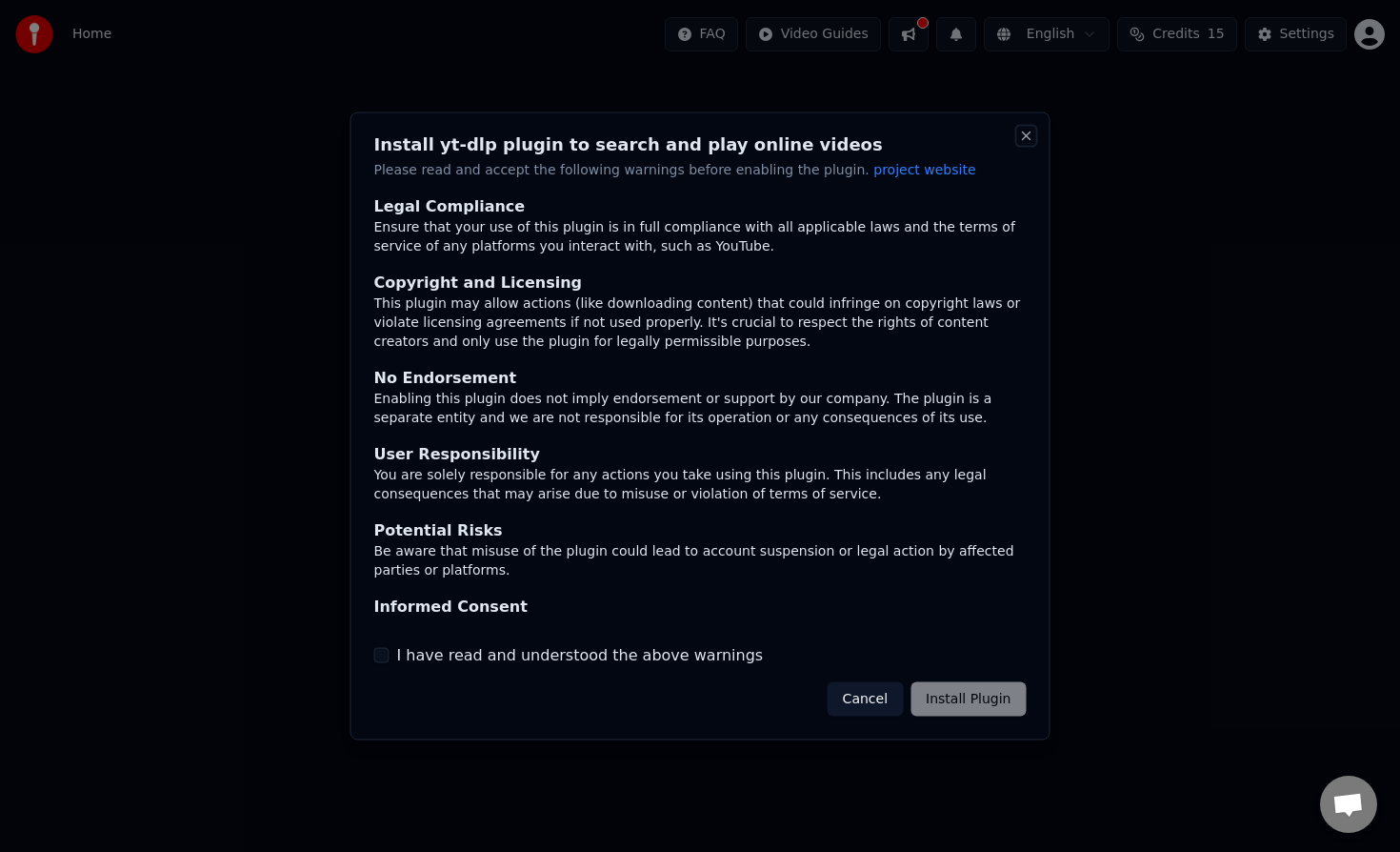
click at [1027, 140] on button "Close" at bounding box center [1027, 136] width 16 height 16
click at [1027, 144] on div "Install yt-dlp plugin to search and play online videos Please read and accept t…" at bounding box center [700, 426] width 700 height 627
